Goal: Check status: Check status

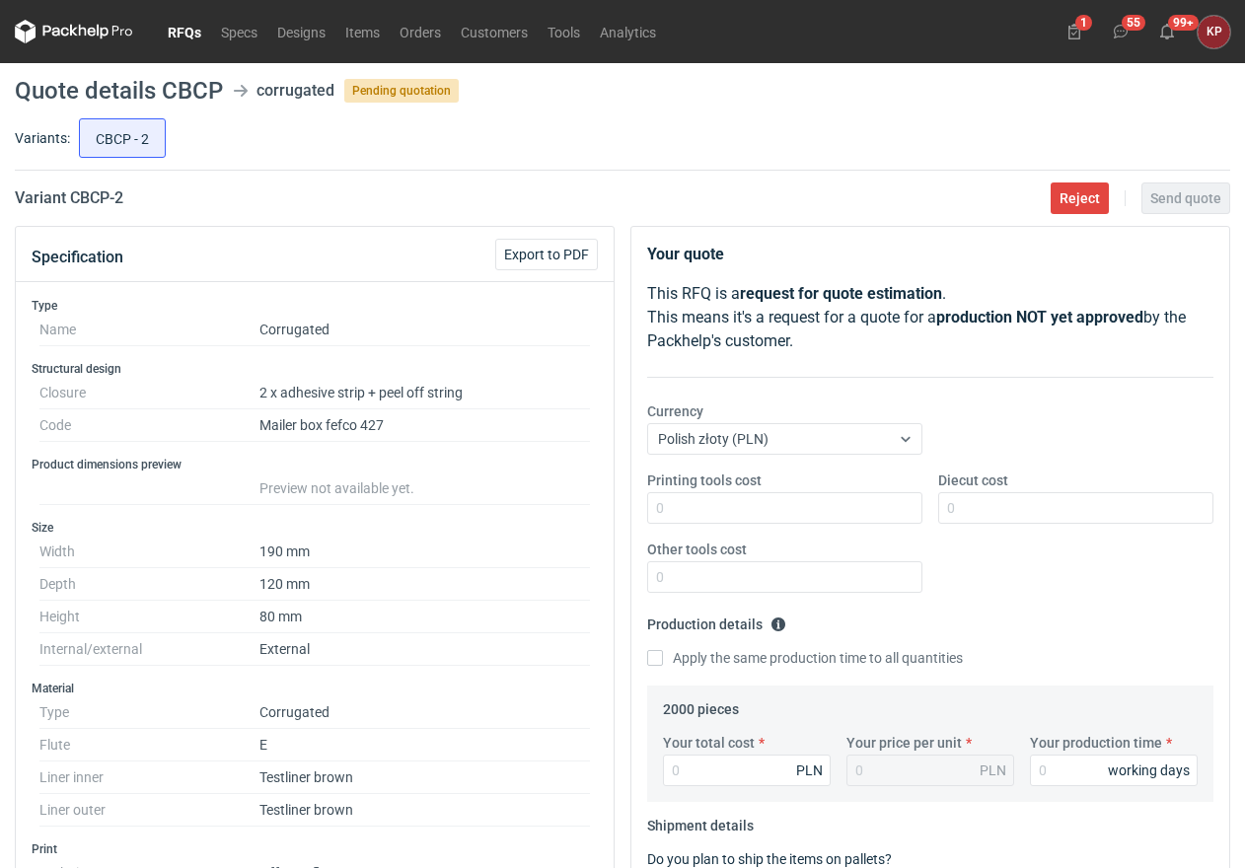
click at [182, 32] on link "RFQs" at bounding box center [184, 32] width 53 height 24
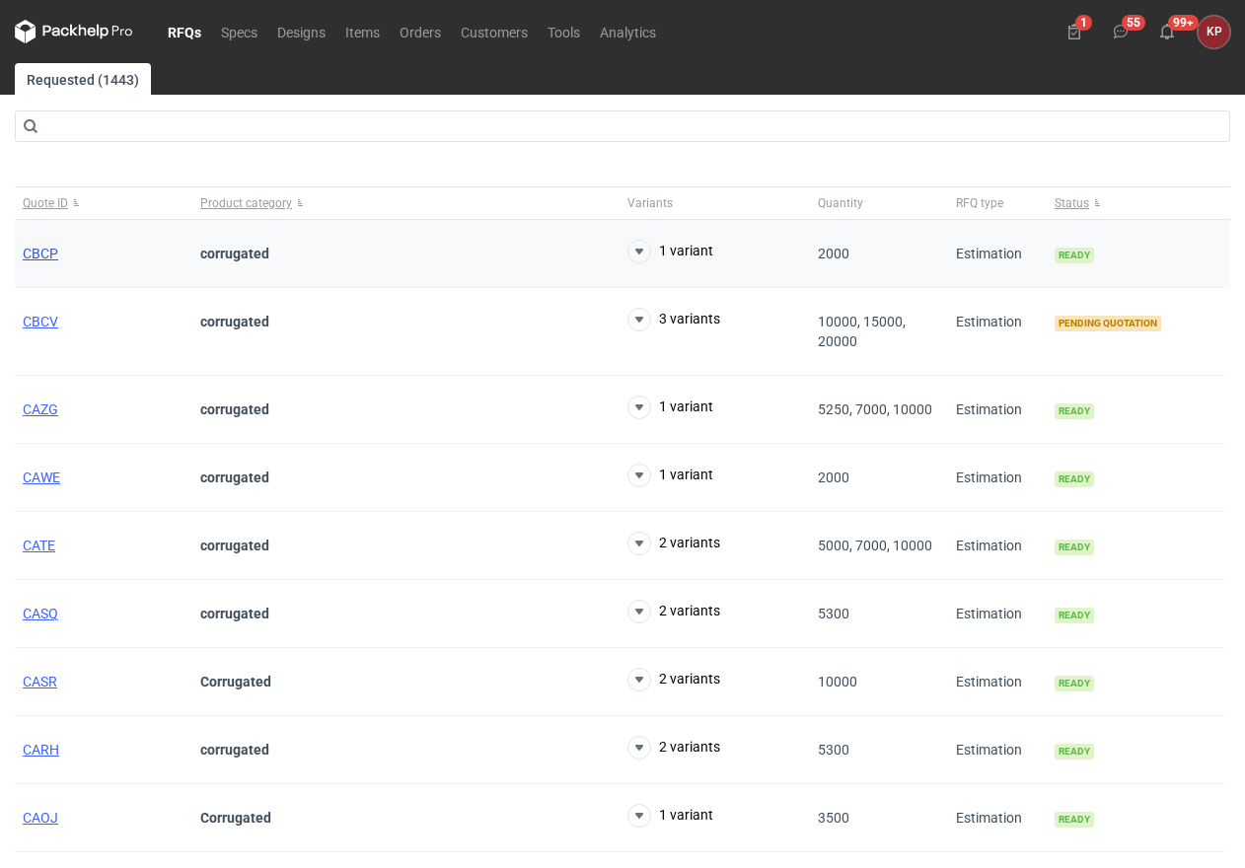
click at [42, 251] on span "CBCP" at bounding box center [41, 254] width 36 height 16
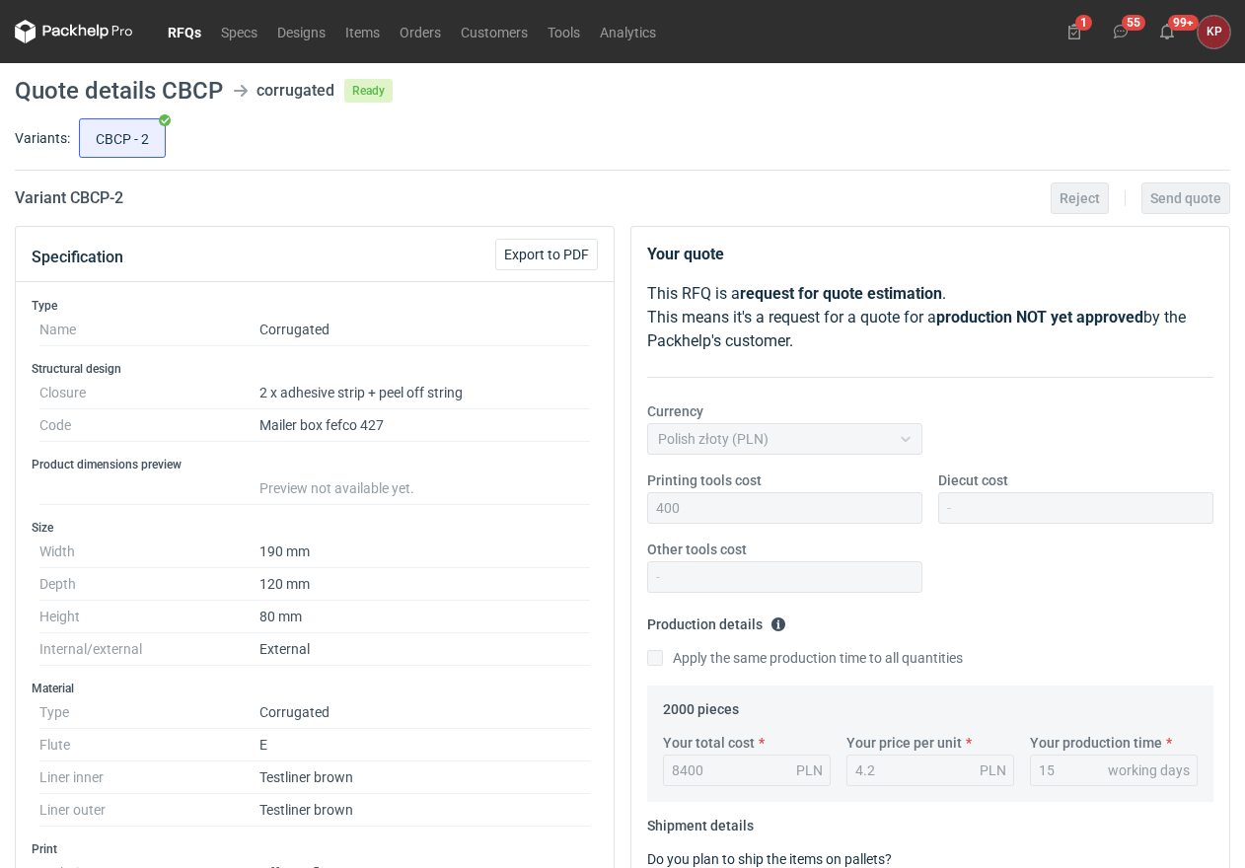
click at [1010, 515] on div at bounding box center [1075, 508] width 275 height 32
